Goal: Task Accomplishment & Management: Use online tool/utility

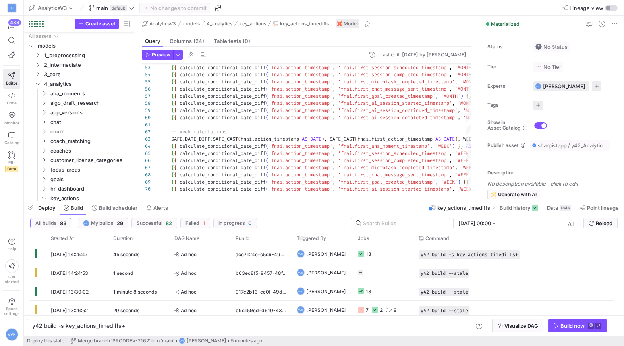
scroll to position [0, 33]
click at [41, 73] on y42-icon "Press SPACE to select this row." at bounding box center [38, 75] width 6 height 6
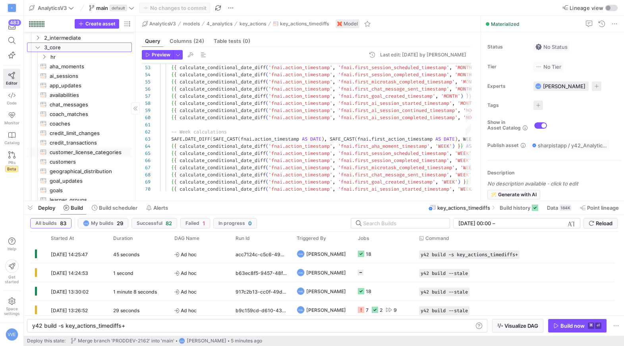
scroll to position [0, 0]
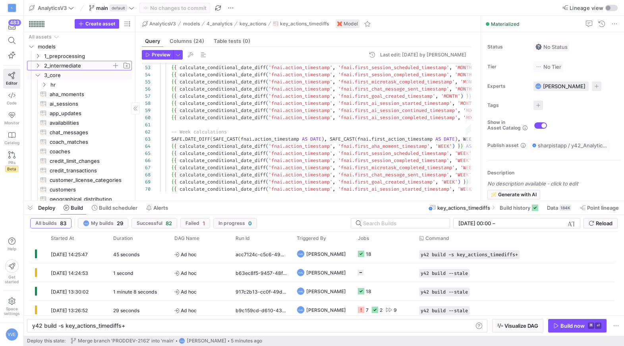
click at [48, 63] on span "2_intermediate" at bounding box center [78, 65] width 68 height 9
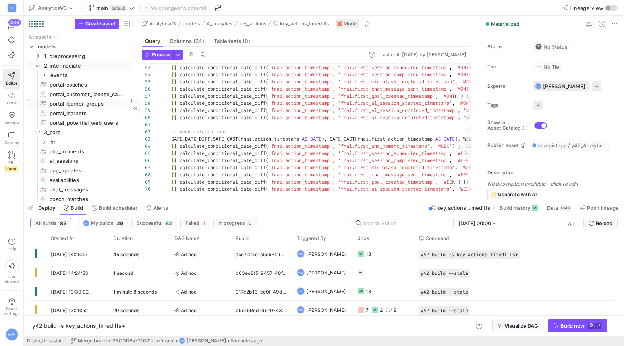
click at [68, 104] on span "portal_learner_groups​​​​​​​​​​" at bounding box center [86, 103] width 73 height 9
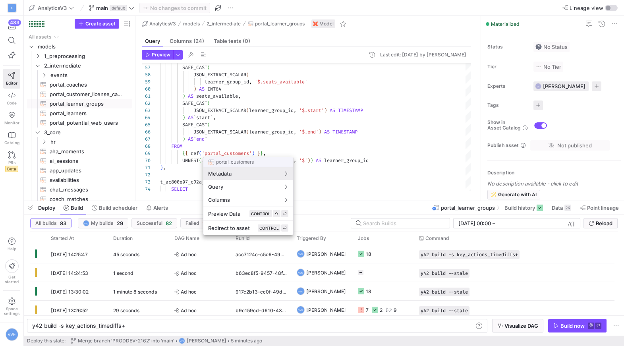
click at [248, 131] on div at bounding box center [312, 173] width 624 height 346
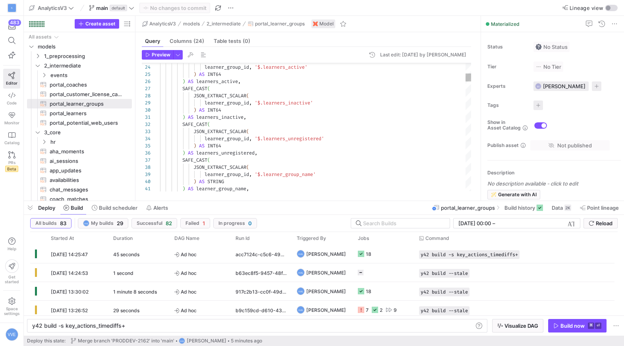
type textarea ") AS learners_inactive, SAFE_CAST( JSON_EXTRACT_SCALAR( learner_group_id, '$.le…"
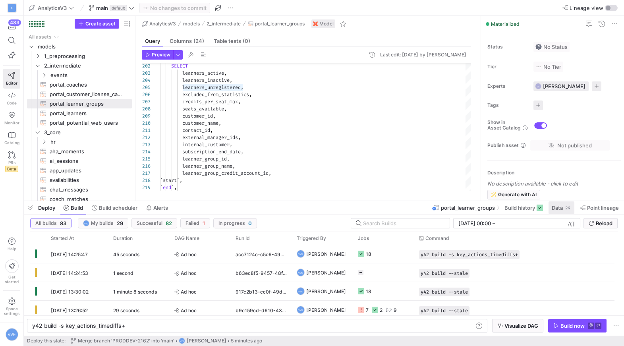
click at [566, 210] on div "2K" at bounding box center [567, 208] width 7 height 6
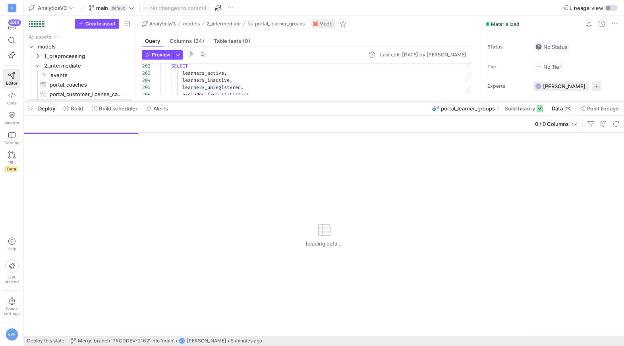
drag, startPoint x: 350, startPoint y: 201, endPoint x: 370, endPoint y: 97, distance: 106.0
click at [370, 100] on div at bounding box center [324, 101] width 600 height 3
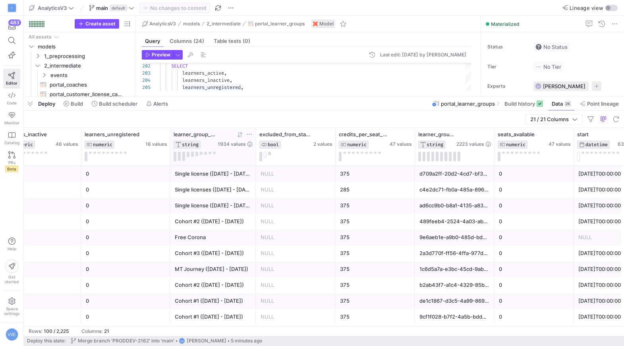
click at [249, 135] on icon at bounding box center [249, 134] width 6 height 6
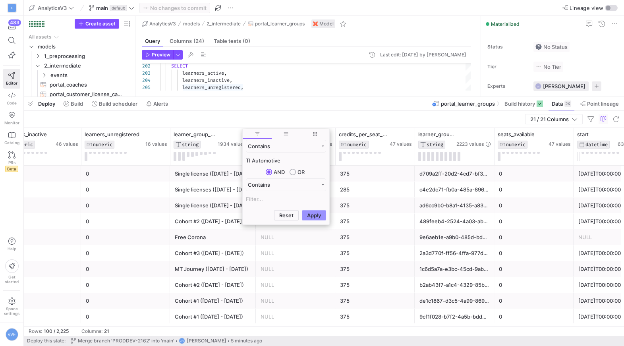
type input "TI Automotive"
click at [316, 212] on button "Apply" at bounding box center [314, 215] width 24 height 10
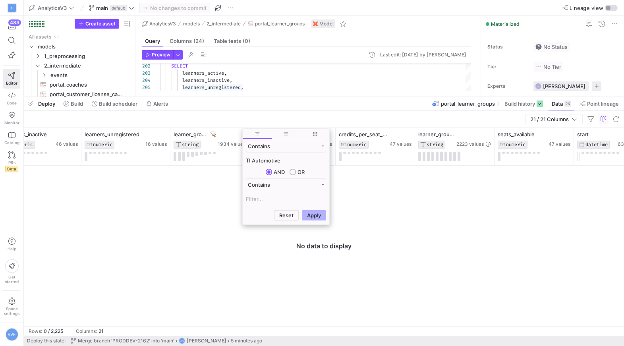
click at [181, 184] on div at bounding box center [324, 246] width 600 height 160
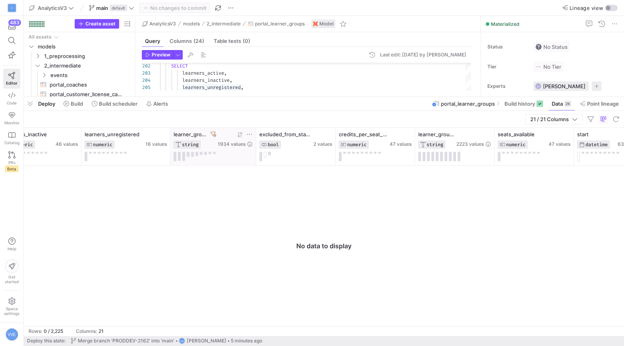
click at [215, 132] on icon at bounding box center [213, 134] width 6 height 5
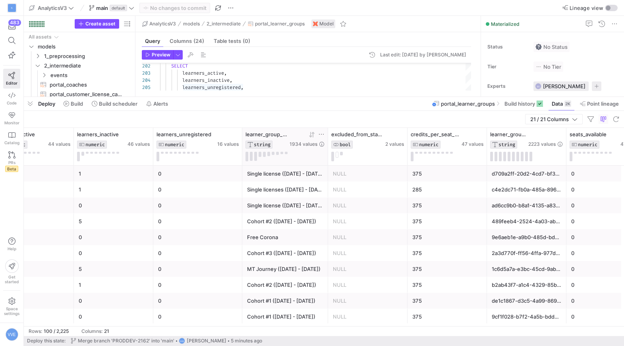
scroll to position [0, 340]
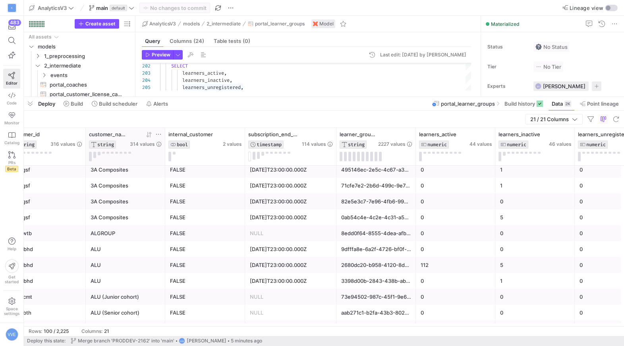
click at [158, 133] on icon at bounding box center [158, 134] width 6 height 6
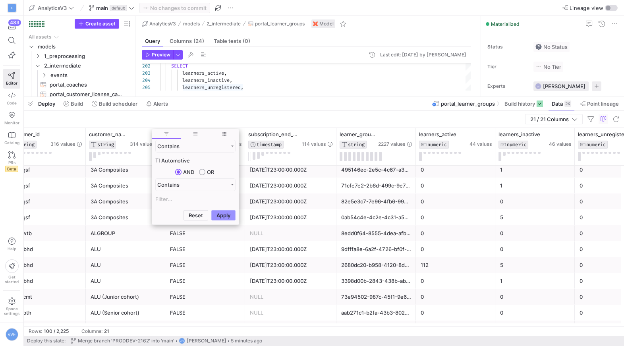
type input "TI Automotive"
click at [225, 217] on button "Apply" at bounding box center [223, 215] width 24 height 10
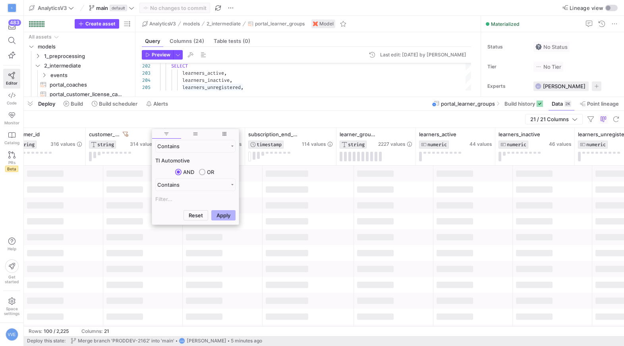
click at [319, 206] on div at bounding box center [308, 205] width 91 height 16
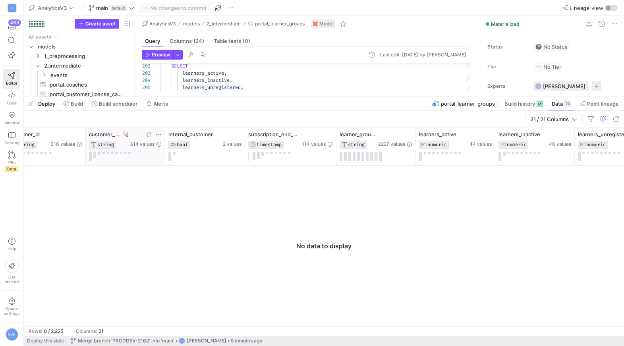
click at [125, 134] on icon at bounding box center [126, 134] width 6 height 6
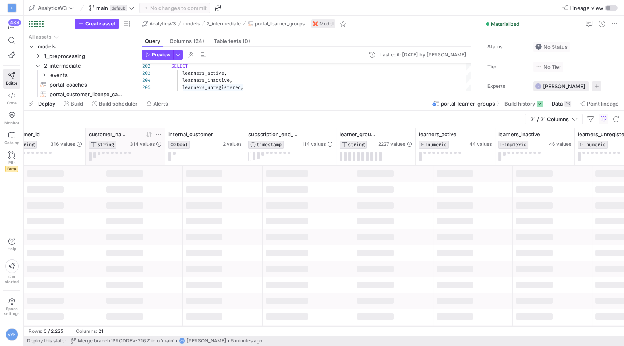
click at [162, 135] on div "customer_name STRING 314 values" at bounding box center [125, 146] width 79 height 37
click at [159, 133] on icon at bounding box center [158, 134] width 6 height 6
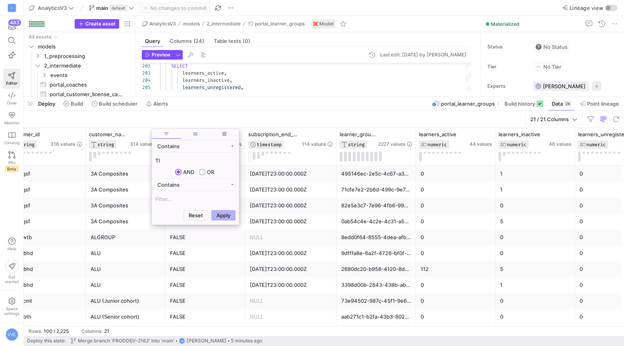
type input "TI"
click at [211, 210] on button "Apply" at bounding box center [223, 215] width 24 height 10
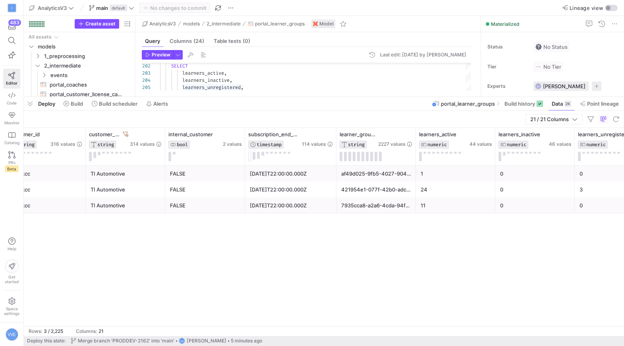
click at [135, 215] on div "jb5gkcc TI Automotive FALSE [DATE]T22:00:00.000Z af49d025-9fb5-4027-9044-fc41ae…" at bounding box center [324, 246] width 600 height 160
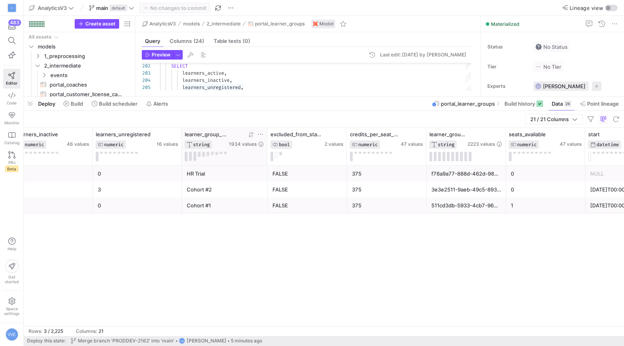
click at [220, 193] on div "Cohort #2" at bounding box center [225, 189] width 76 height 15
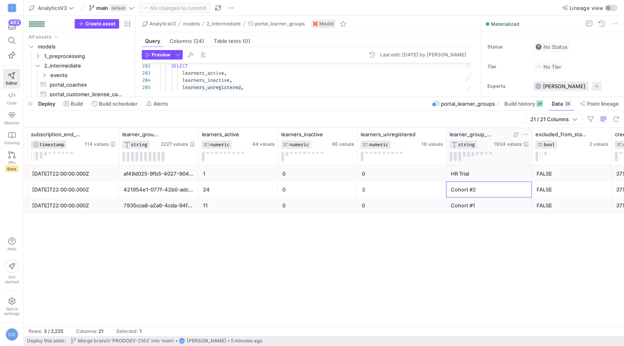
click at [269, 188] on div "24" at bounding box center [238, 189] width 70 height 15
click at [309, 189] on div "0" at bounding box center [317, 189] width 70 height 15
click at [364, 191] on div "3" at bounding box center [401, 189] width 79 height 15
click at [367, 54] on span "button" at bounding box center [372, 55] width 10 height 10
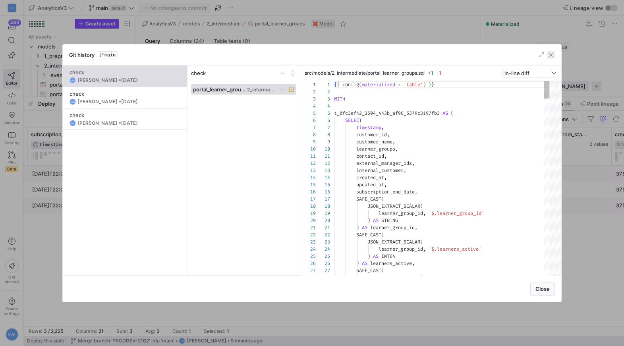
click at [548, 53] on span "button" at bounding box center [551, 55] width 8 height 8
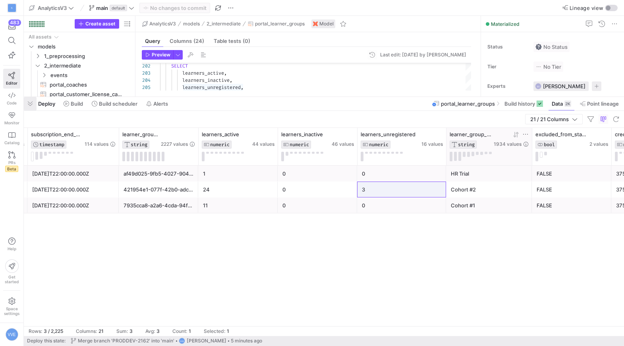
click at [31, 103] on span "button" at bounding box center [30, 104] width 13 height 14
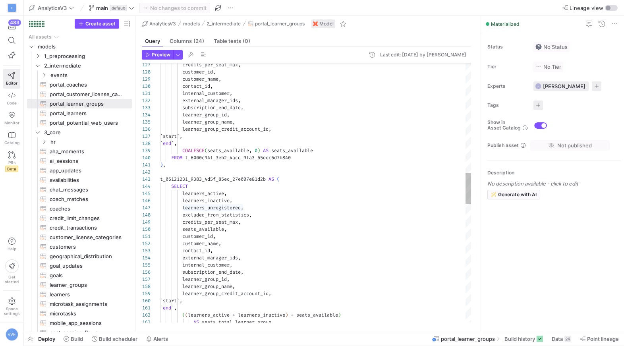
type textarea "), t_05121231_9383_4d5f_85ec_27e007e81d2b AS ( SELECT learners_active, learners…"
click at [257, 179] on div "( ( learners_active + learners_inactive ) + seats_available ) AS seats_total_le…" at bounding box center [315, 226] width 311 height 2144
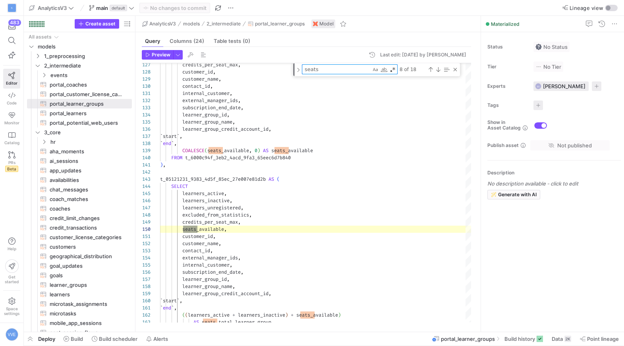
type textarea "seats_"
type textarea "`end`, ((learners_active + learners_inactive) + seats_available) AS seats_total…"
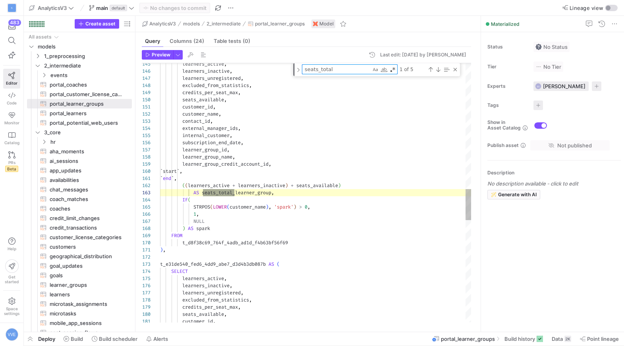
type textarea "seats_total"
click at [291, 186] on div "( ( learners_active + learners_inactive ) + seats_available ) AS seats_total_le…" at bounding box center [315, 93] width 311 height 2151
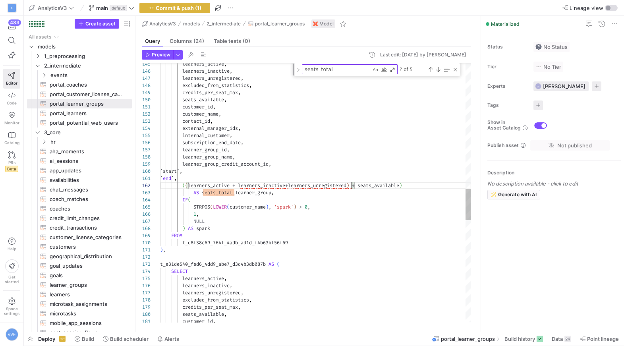
click at [290, 185] on div "( ( learners_active + learners_inactive + learners_unregistered ) + seats_avail…" at bounding box center [315, 93] width 311 height 2151
click at [331, 162] on div "( ( learners_active + learners_inactive + learners_unregistered ) + seats_avail…" at bounding box center [315, 93] width 311 height 2151
type textarea "customer_id, customer_name, contact_id, external_manager_ids, internal_customer…"
click at [180, 10] on span "Commit & push (1)" at bounding box center [179, 8] width 46 height 6
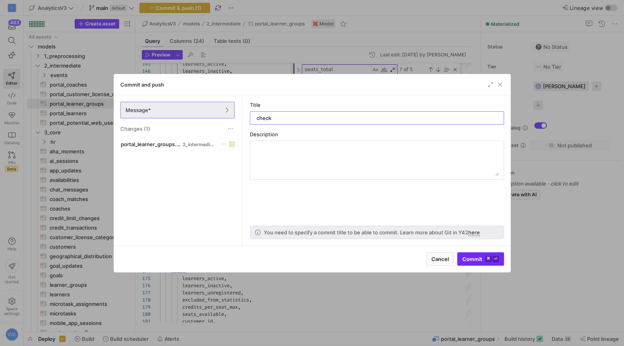
type input "check"
click at [470, 260] on span "Commit ⌘ ⏎" at bounding box center [480, 259] width 37 height 6
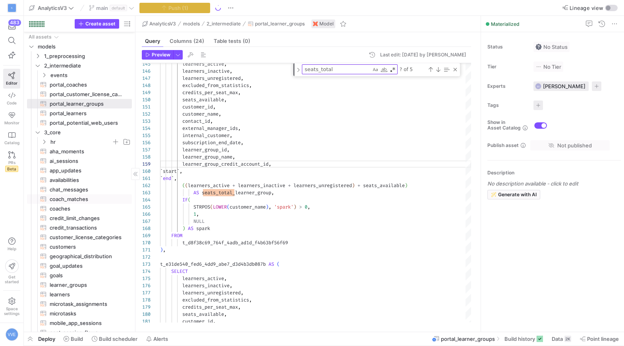
scroll to position [60, 0]
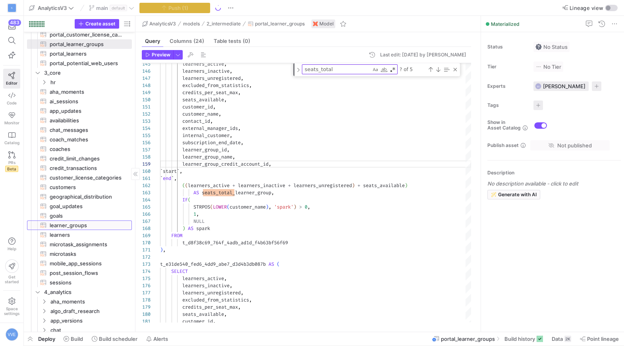
click at [85, 225] on span "learner_groups​​​​​​​​​​" at bounding box center [86, 225] width 73 height 9
type textarea "WITH filtered_learner_groups AS ( SELECT * FROM {{ ref('portal_learner_groups')…"
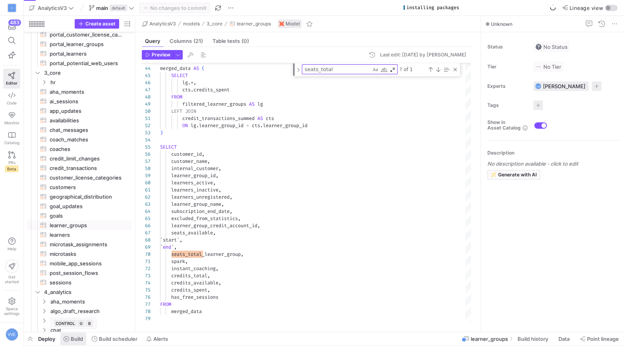
click at [73, 338] on span "Build" at bounding box center [77, 339] width 12 height 6
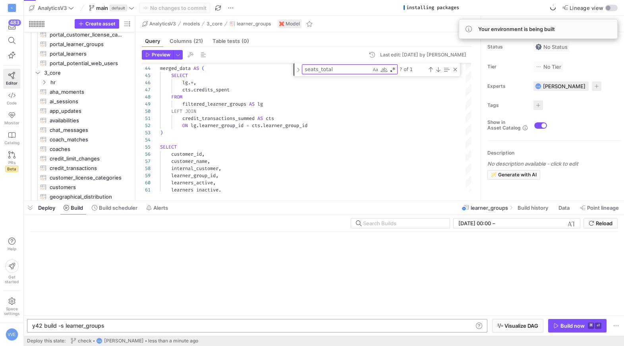
click at [66, 325] on div "y42 build -s learner_groups" at bounding box center [252, 325] width 441 height 6
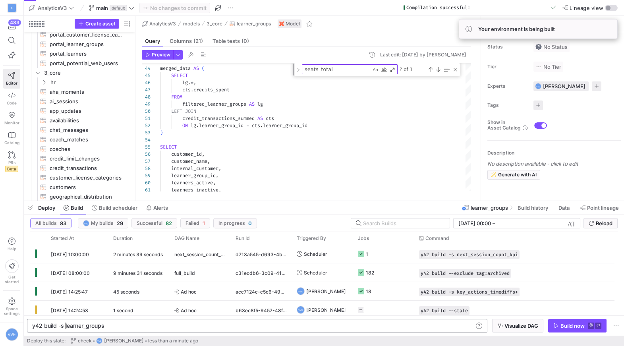
scroll to position [0, 37]
type textarea "y42 build -s +learner_groups"
click at [578, 319] on span "button" at bounding box center [577, 325] width 58 height 13
